Goal: Task Accomplishment & Management: Use online tool/utility

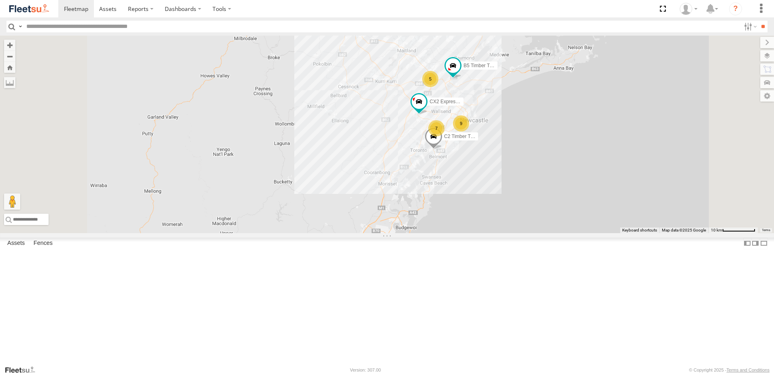
click at [0, 0] on div "Asset Current Location" at bounding box center [0, 0] width 0 height 0
click at [0, 0] on span "Asset" at bounding box center [0, 0] width 0 height 0
click at [0, 0] on div "Asset Current Location" at bounding box center [0, 0] width 0 height 0
click at [0, 0] on span "Asset" at bounding box center [0, 0] width 0 height 0
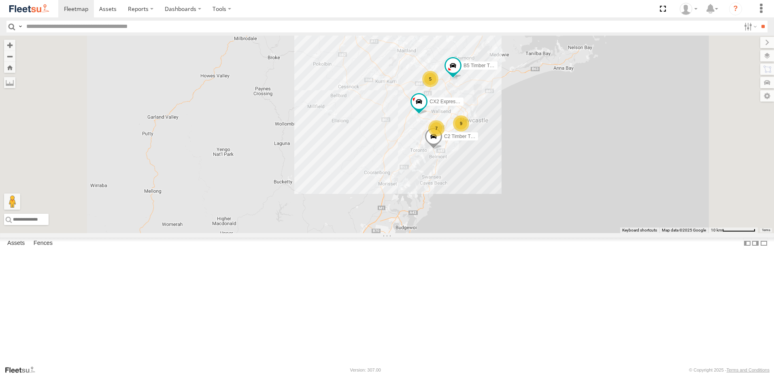
click at [0, 0] on div "LX2 Express Ute" at bounding box center [0, 0] width 0 height 0
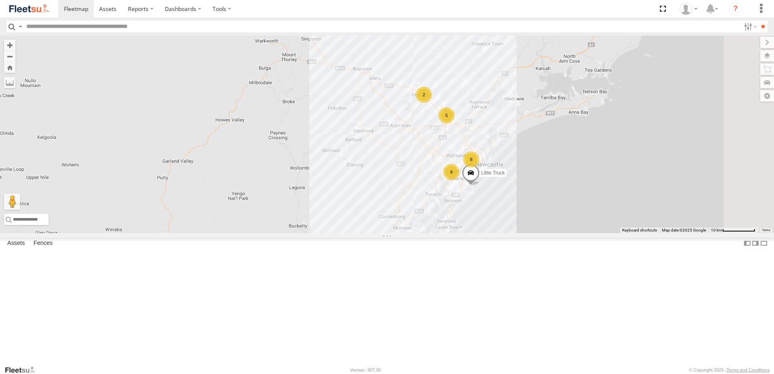
click at [0, 0] on div "Little Truck" at bounding box center [0, 0] width 0 height 0
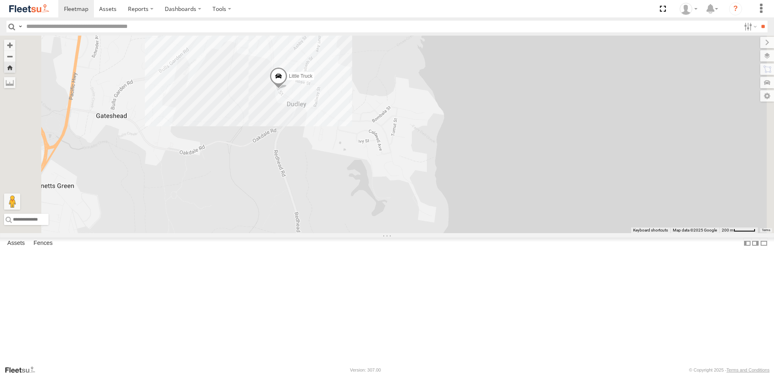
scroll to position [297, 0]
click at [0, 0] on div "B3 Transfer Truck All Assets" at bounding box center [0, 0] width 0 height 0
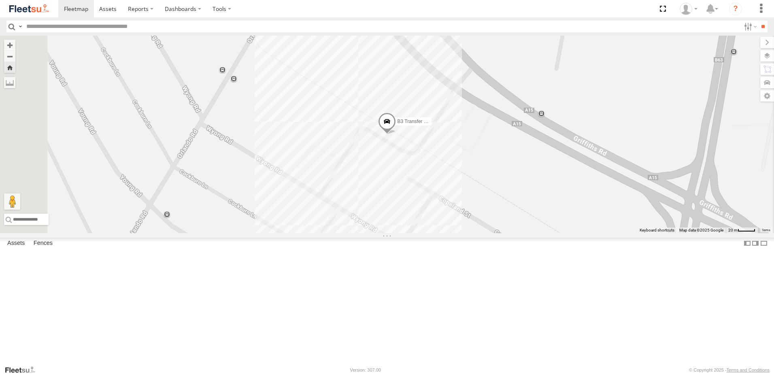
click at [34, 15] on link at bounding box center [29, 8] width 58 height 17
